Goal: Transaction & Acquisition: Purchase product/service

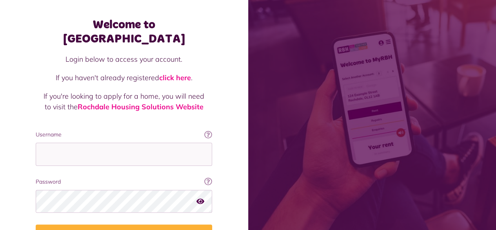
scroll to position [71, 0]
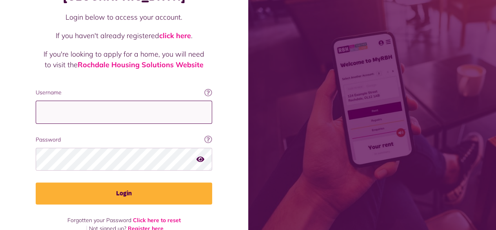
type input "**********"
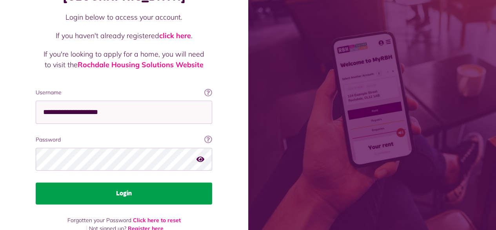
click at [133, 182] on button "Login" at bounding box center [124, 193] width 177 height 22
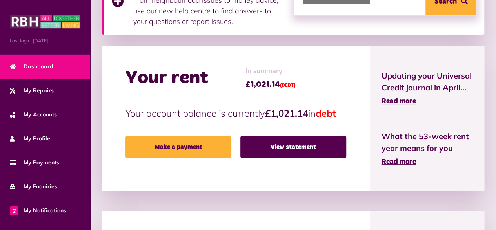
scroll to position [204, 0]
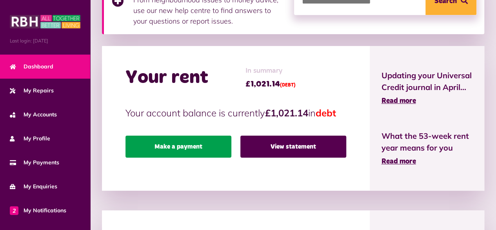
click at [167, 146] on link "Make a payment" at bounding box center [179, 146] width 106 height 22
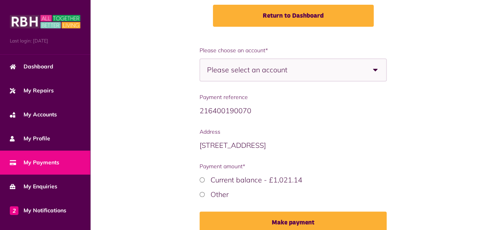
scroll to position [126, 0]
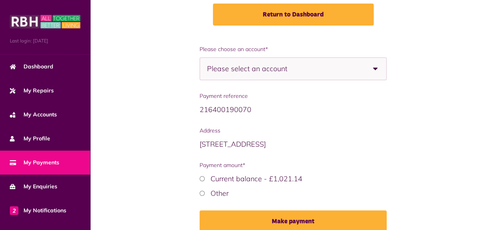
click at [376, 67] on b at bounding box center [376, 69] width 22 height 22
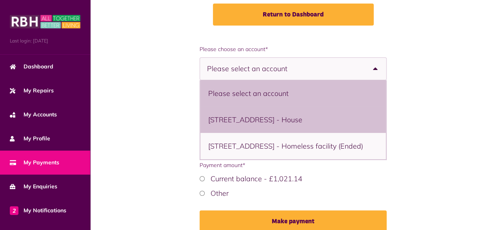
click at [337, 115] on li "[STREET_ADDRESS] - House" at bounding box center [294, 119] width 186 height 26
select select "**********"
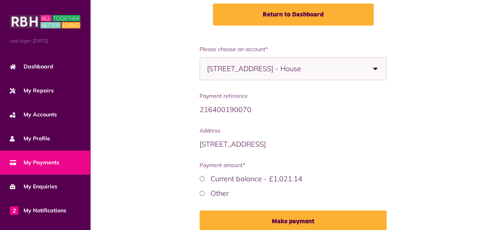
scroll to position [163, 0]
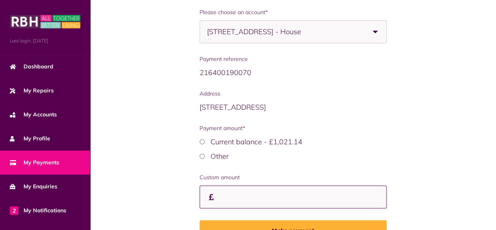
click at [245, 197] on input "Custom amount" at bounding box center [294, 196] width 188 height 23
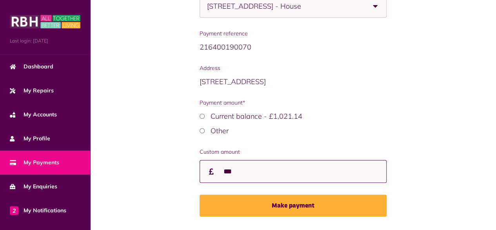
scroll to position [210, 0]
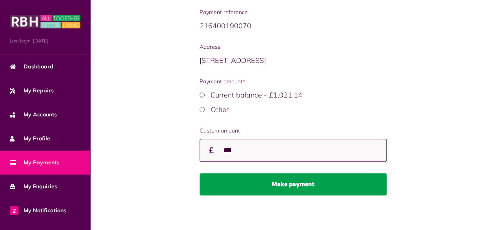
type input "***"
click at [285, 180] on button "Make payment" at bounding box center [294, 184] width 188 height 22
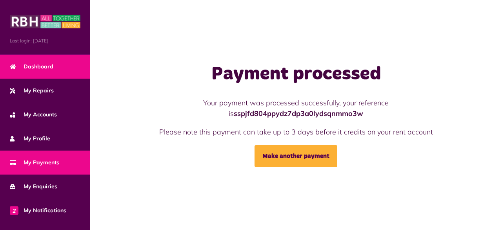
click at [52, 62] on span "Dashboard" at bounding box center [32, 66] width 44 height 8
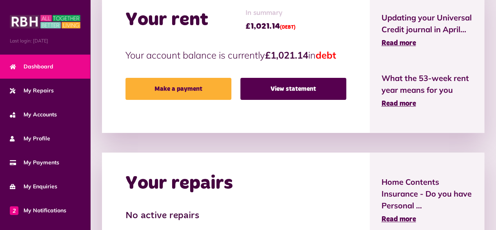
scroll to position [263, 0]
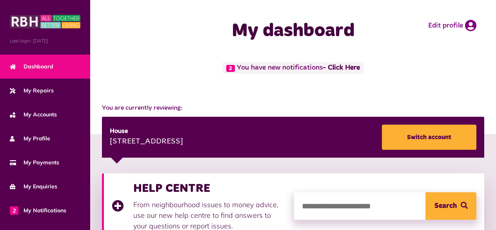
scroll to position [263, 0]
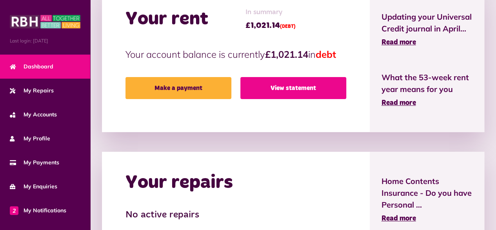
drag, startPoint x: 314, startPoint y: 110, endPoint x: 271, endPoint y: 97, distance: 45.2
click at [271, 97] on div "Your rent In summary £1,021.14 (DEBT) Your account balance is currently £1,021.…" at bounding box center [236, 59] width 268 height 144
